Goal: Task Accomplishment & Management: Use online tool/utility

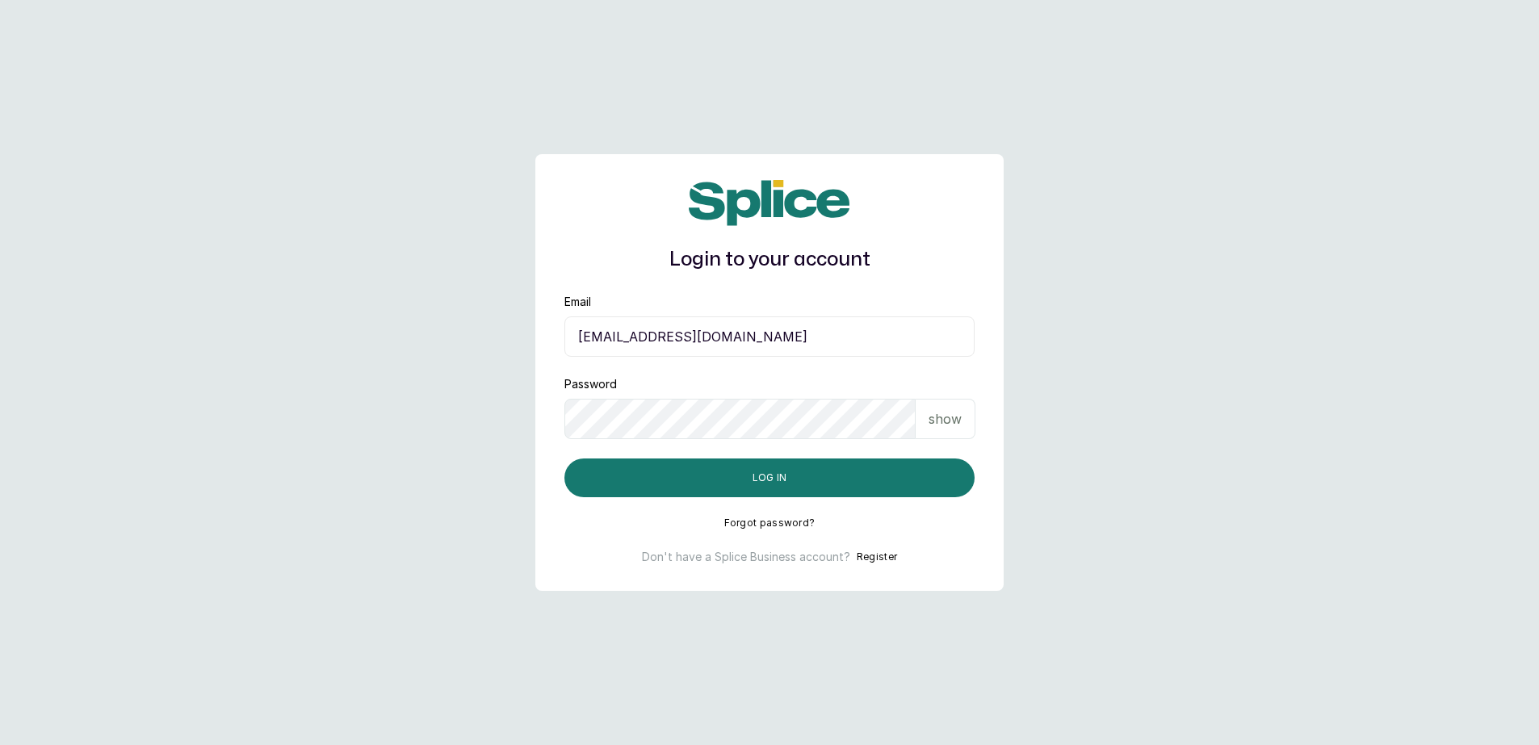
click at [649, 338] on input "[EMAIL_ADDRESS][DOMAIN_NAME]" at bounding box center [770, 337] width 410 height 40
type input "[EMAIL_ADDRESS][DOMAIN_NAME]"
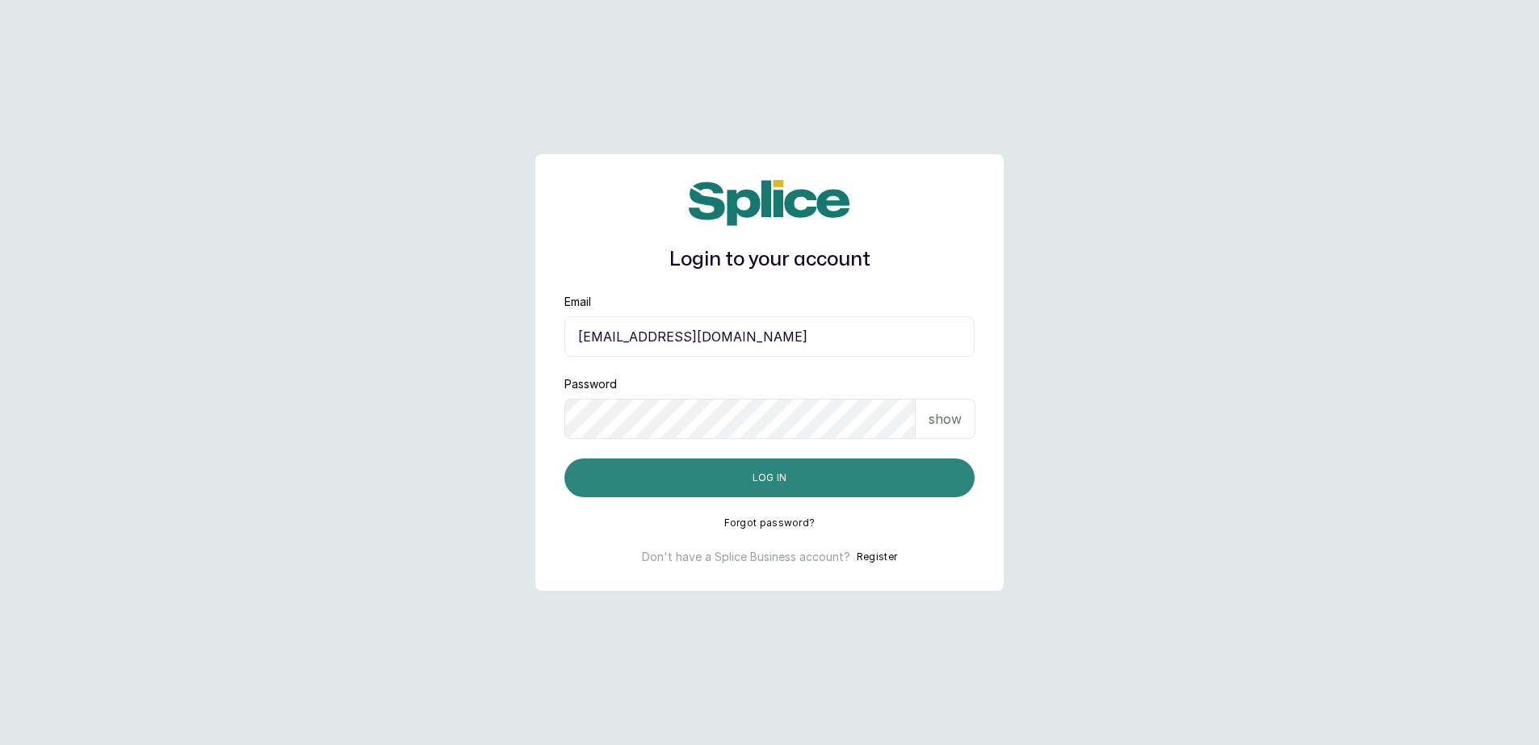
click at [753, 485] on button "Log in" at bounding box center [770, 478] width 410 height 39
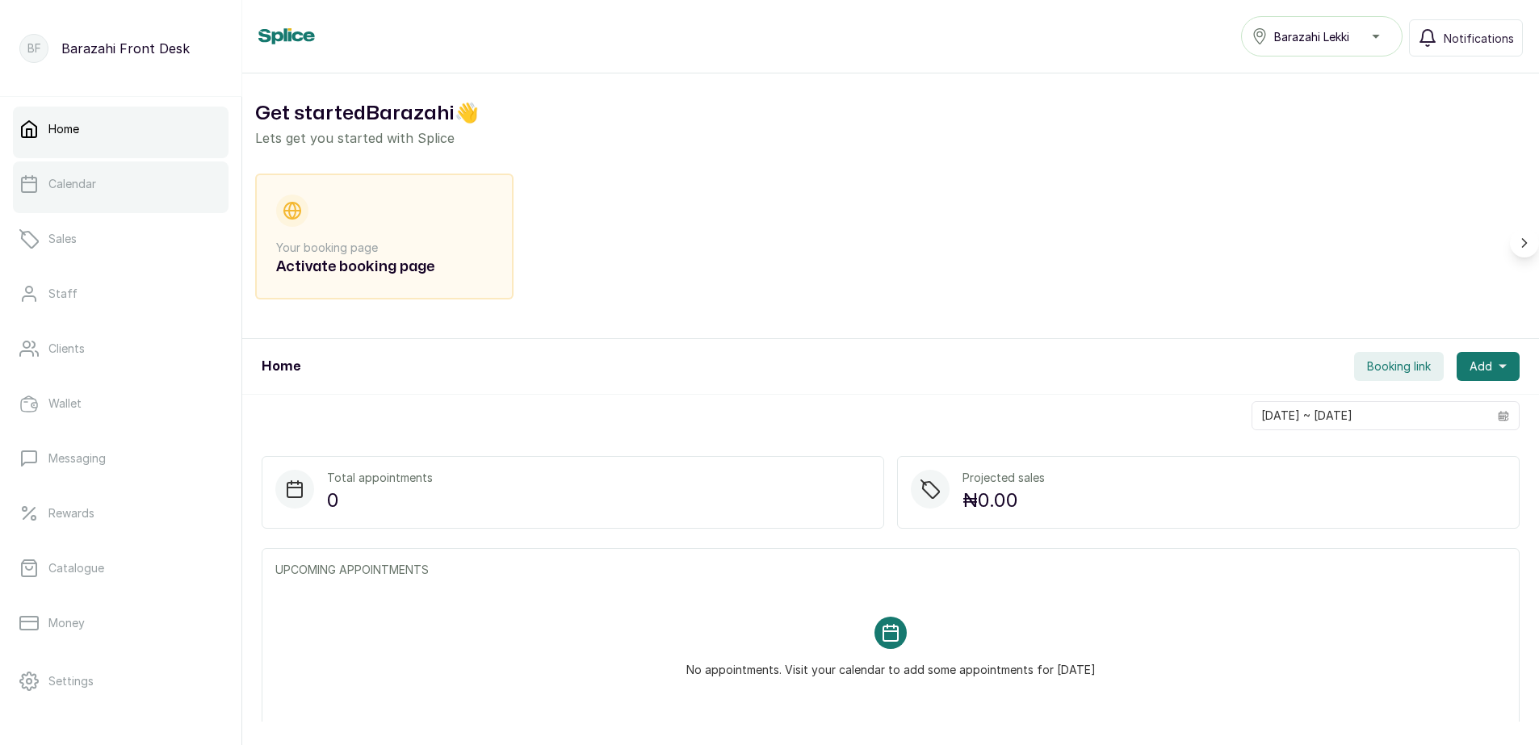
click at [79, 191] on p "Calendar" at bounding box center [72, 184] width 48 height 16
